Goal: Transaction & Acquisition: Purchase product/service

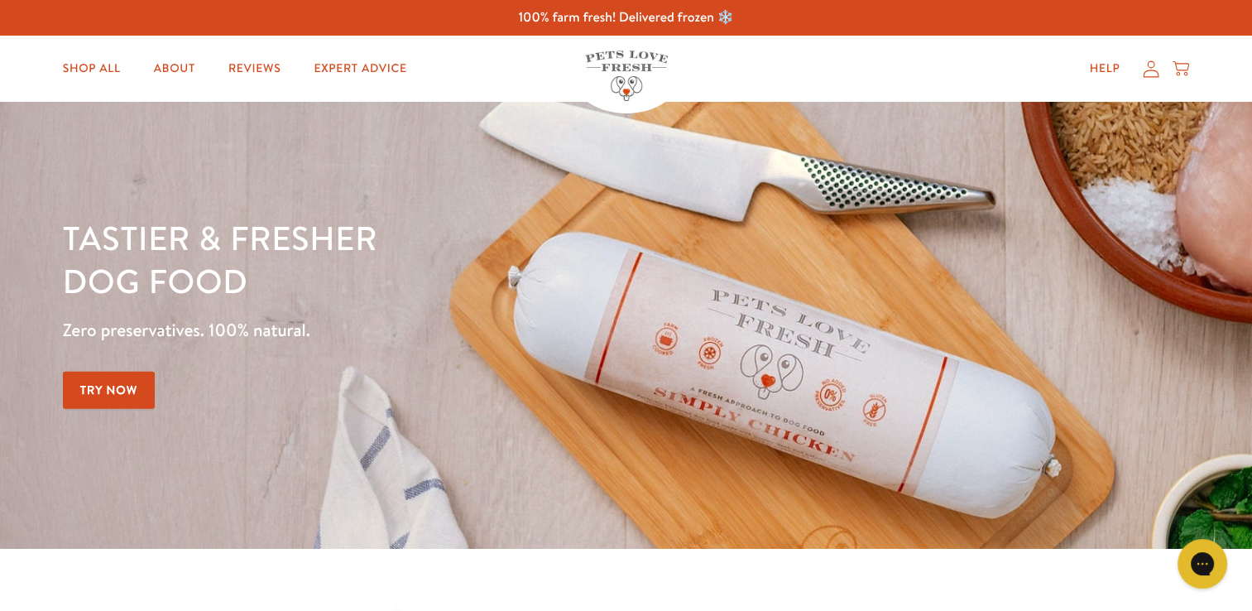
click at [122, 390] on link "Try Now" at bounding box center [109, 390] width 93 height 37
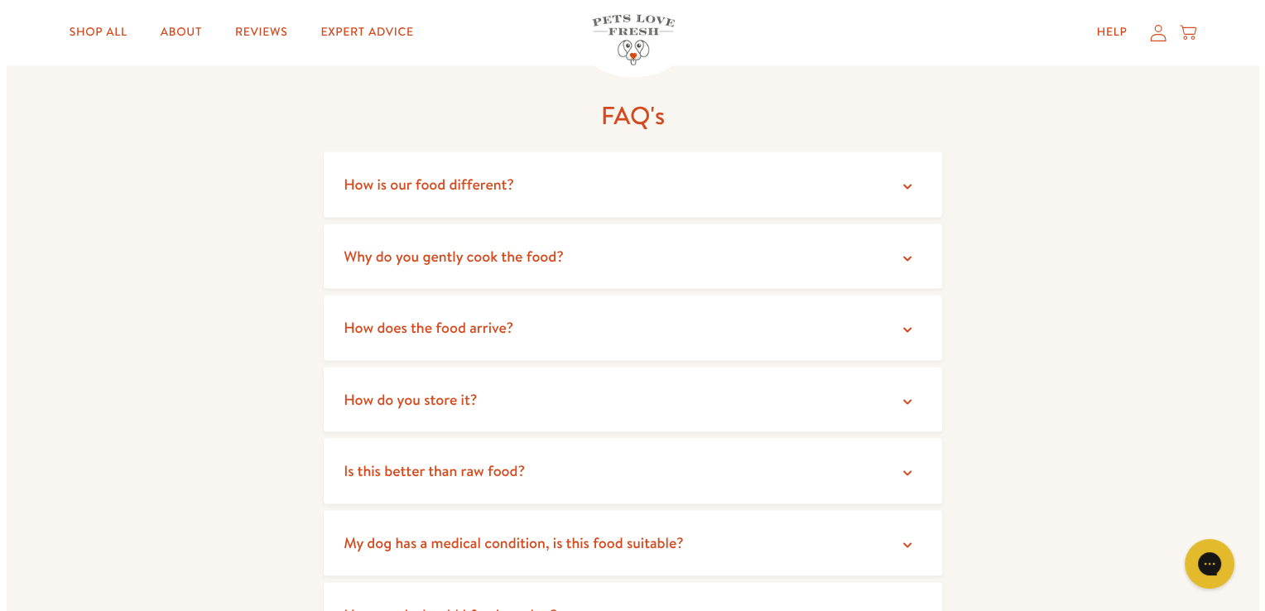
scroll to position [3056, 0]
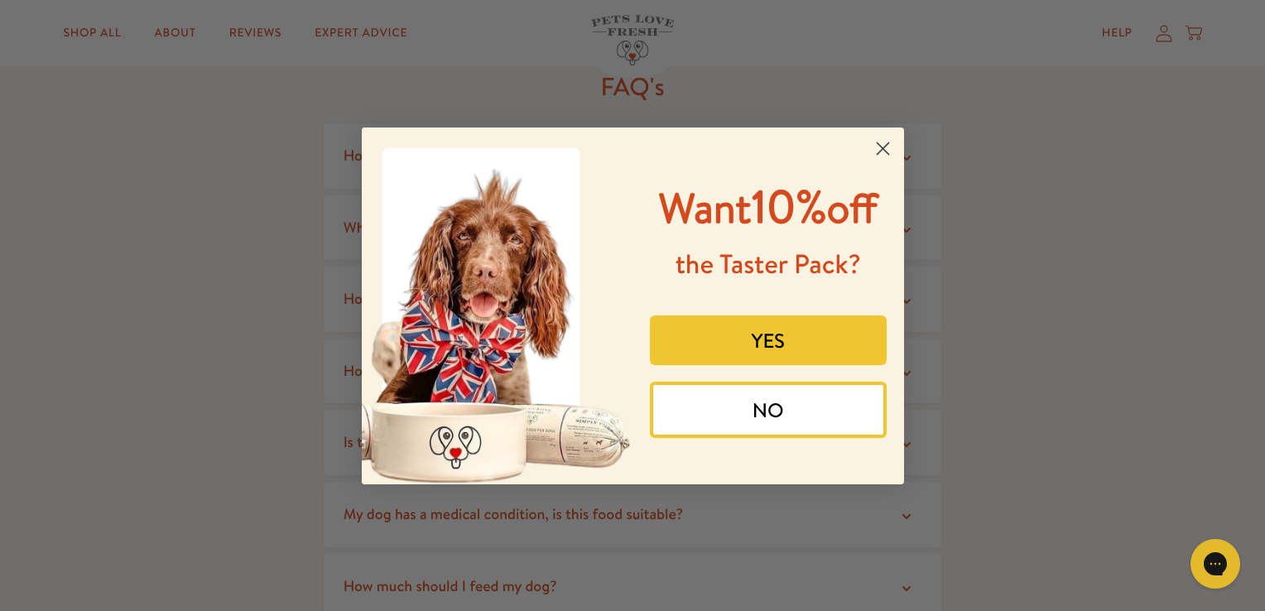
click at [767, 349] on button "YES" at bounding box center [768, 340] width 237 height 50
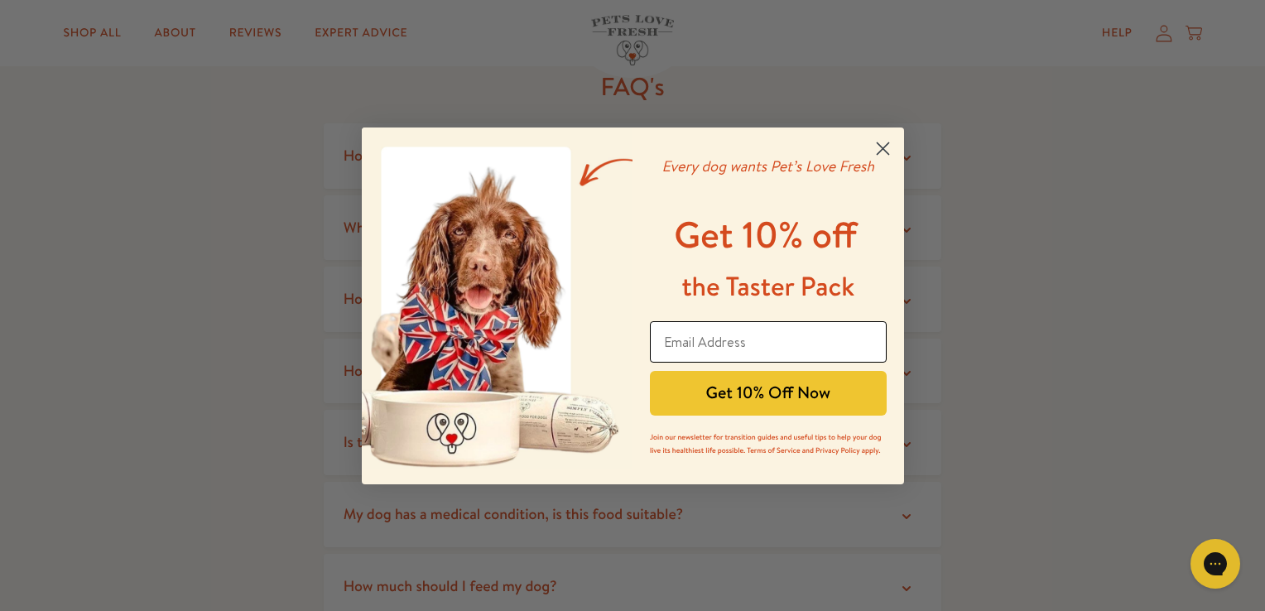
click at [688, 343] on input "Email Address" at bounding box center [768, 341] width 237 height 41
type input "[EMAIL_ADDRESS][DOMAIN_NAME]"
click at [741, 408] on button "Get 10% Off Now" at bounding box center [768, 393] width 237 height 45
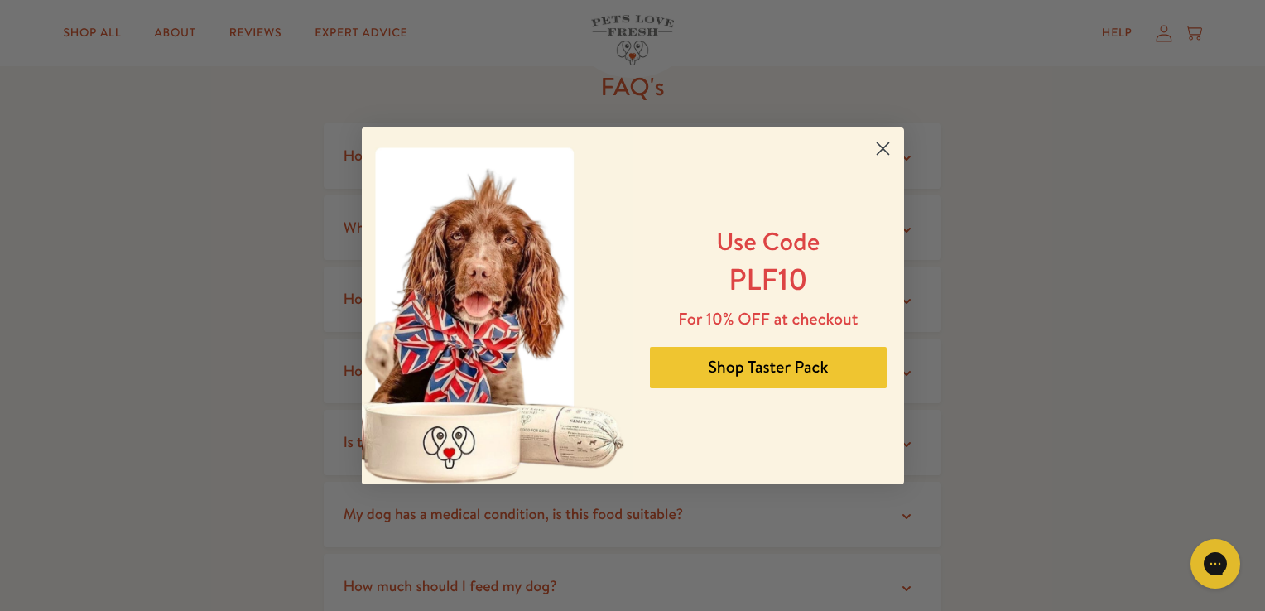
click at [813, 367] on button "Shop Taster Pack" at bounding box center [768, 367] width 237 height 41
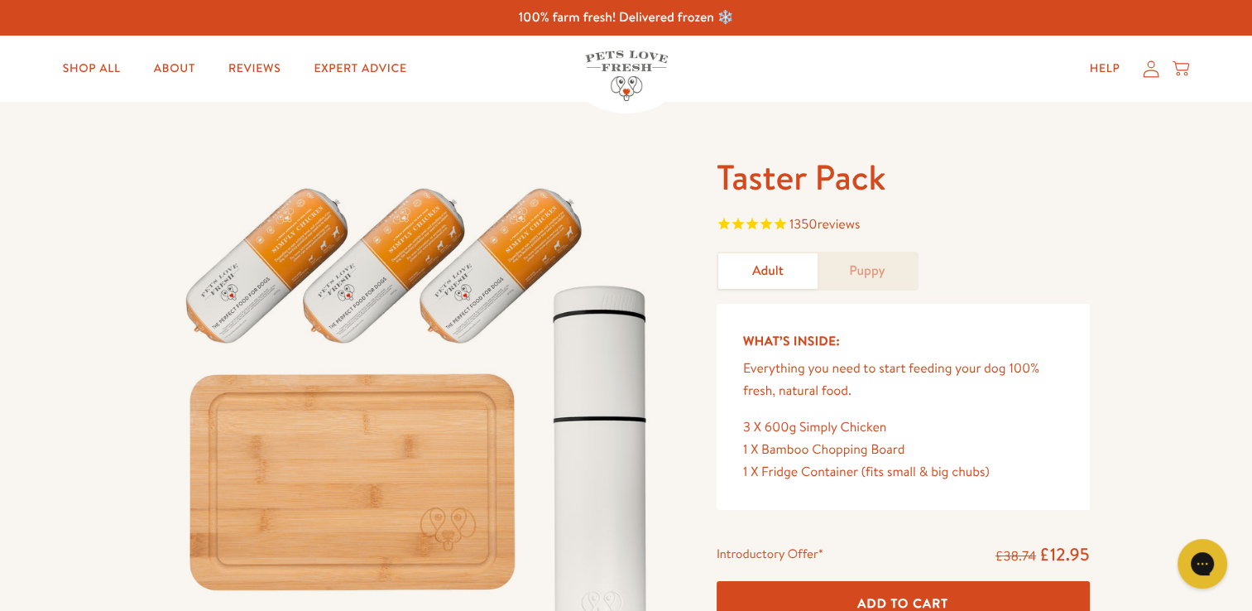
click at [871, 278] on link "Puppy" at bounding box center [867, 271] width 99 height 36
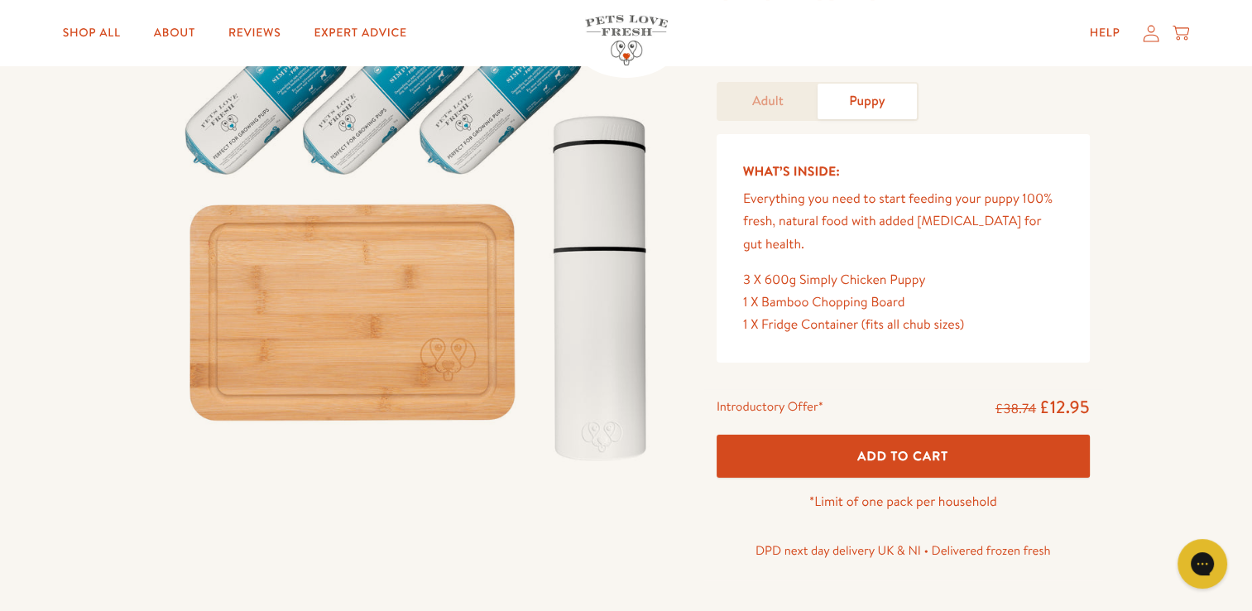
scroll to position [176, 0]
